Goal: Information Seeking & Learning: Check status

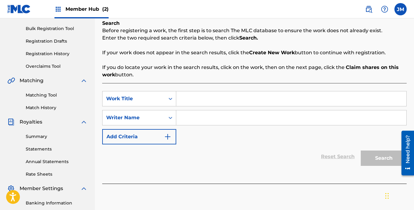
scroll to position [93, 0]
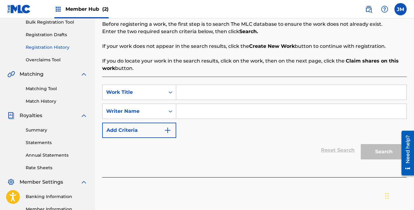
click at [56, 46] on link "Registration History" at bounding box center [57, 47] width 62 height 6
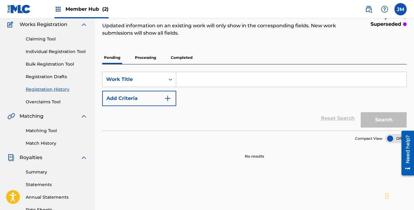
scroll to position [47, 0]
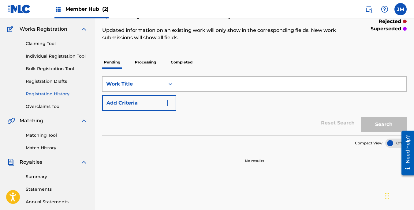
click at [144, 64] on p "Processing" at bounding box center [145, 62] width 25 height 13
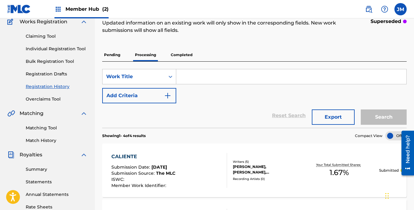
scroll to position [53, 0]
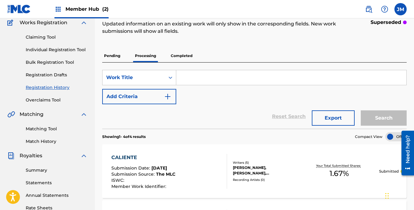
click at [182, 55] on p "Completed" at bounding box center [181, 55] width 25 height 13
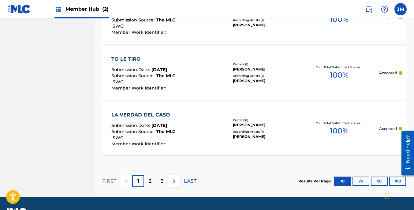
scroll to position [638, 0]
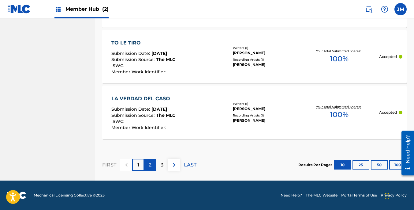
click at [153, 164] on div "2" at bounding box center [150, 165] width 12 height 12
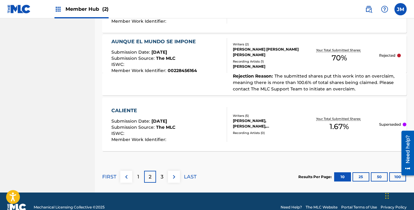
scroll to position [657, 0]
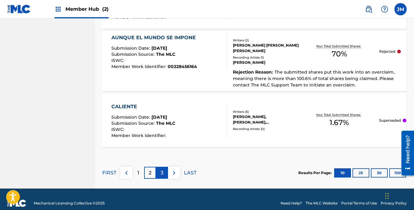
click at [163, 173] on p "3" at bounding box center [162, 172] width 3 height 7
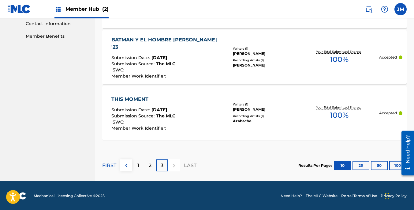
scroll to position [304, 0]
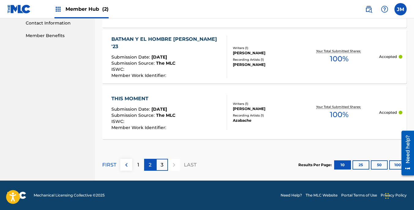
click at [152, 165] on div "2" at bounding box center [150, 165] width 12 height 12
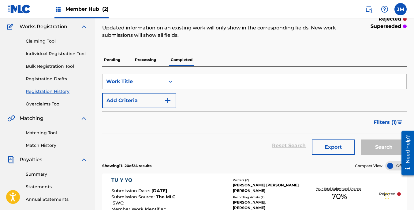
scroll to position [0, 0]
